Goal: Transaction & Acquisition: Purchase product/service

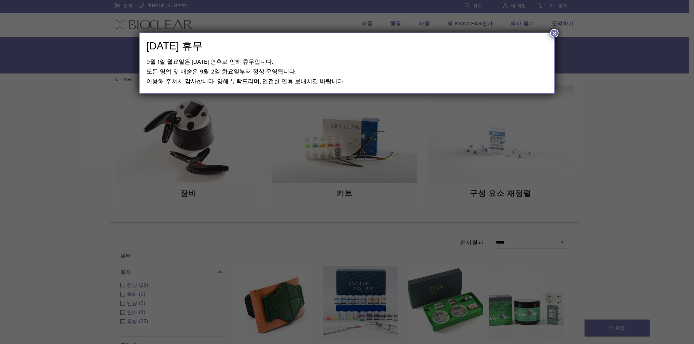
click at [556, 32] on button "×" at bounding box center [554, 33] width 8 height 8
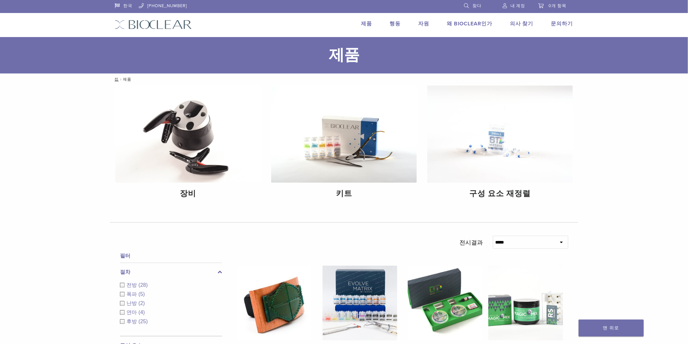
click at [154, 25] on img at bounding box center [153, 24] width 77 height 9
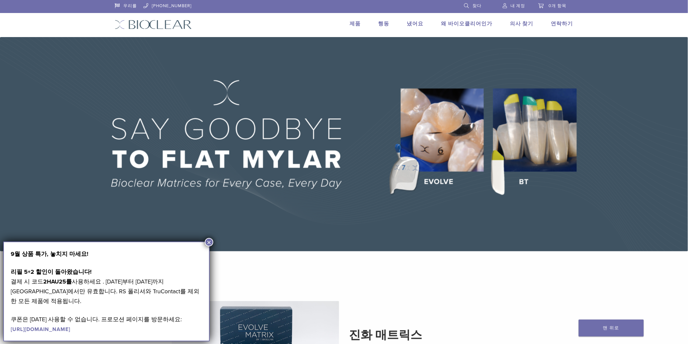
click at [305, 236] on img at bounding box center [344, 144] width 688 height 214
click at [210, 240] on font "×" at bounding box center [209, 242] width 5 height 9
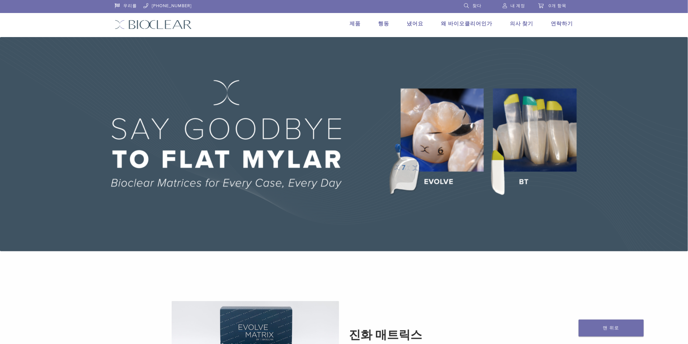
drag, startPoint x: 368, startPoint y: 286, endPoint x: 380, endPoint y: 291, distance: 12.4
click at [369, 286] on section "진화 매트릭스 사후 행렬의 다음 진화 자세히 알아보기" at bounding box center [344, 345] width 478 height 172
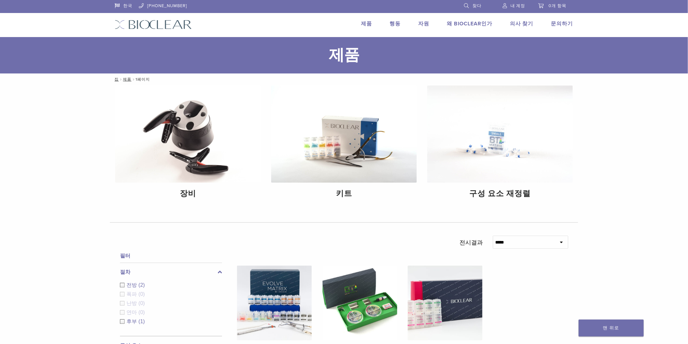
click at [368, 23] on font "제품" at bounding box center [366, 23] width 11 height 7
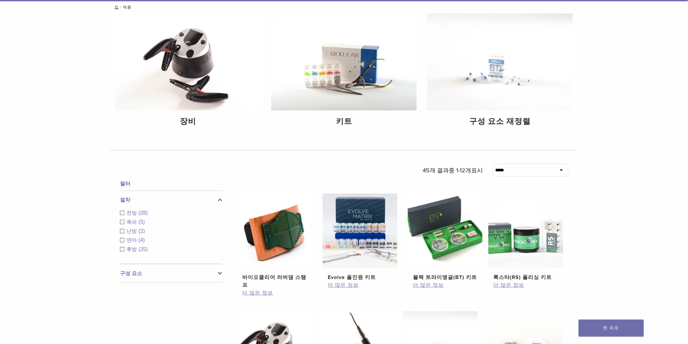
scroll to position [180, 0]
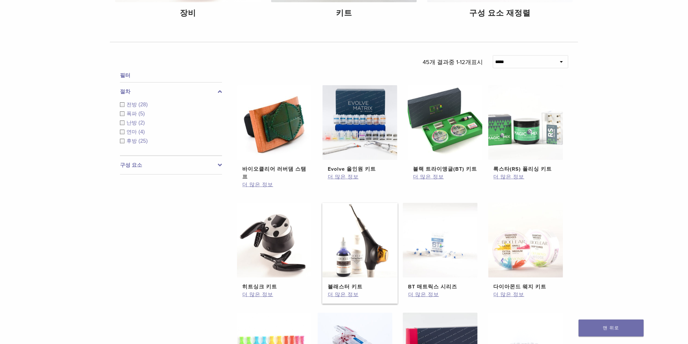
click at [362, 256] on img at bounding box center [360, 240] width 75 height 75
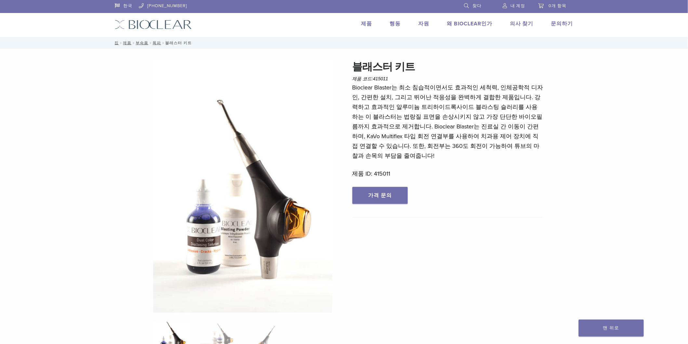
scroll to position [144, 0]
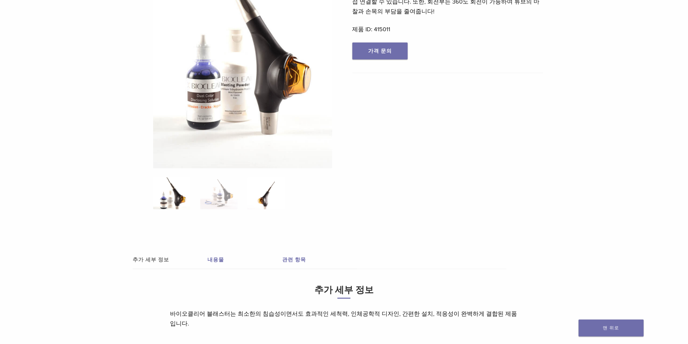
click at [264, 202] on img at bounding box center [265, 193] width 37 height 33
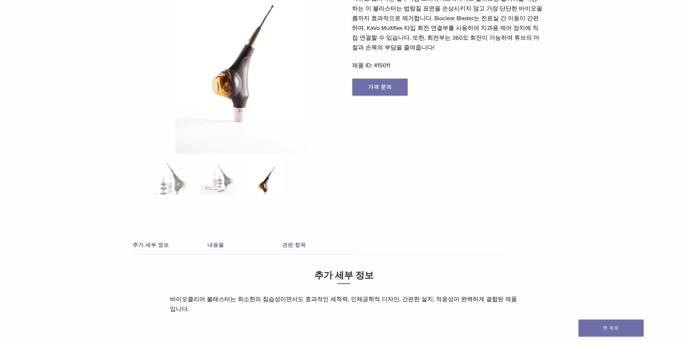
scroll to position [72, 0]
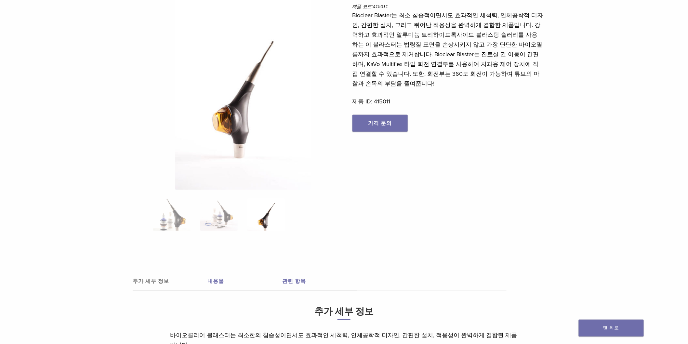
click at [243, 109] on img at bounding box center [242, 88] width 135 height 203
